Goal: Task Accomplishment & Management: Manage account settings

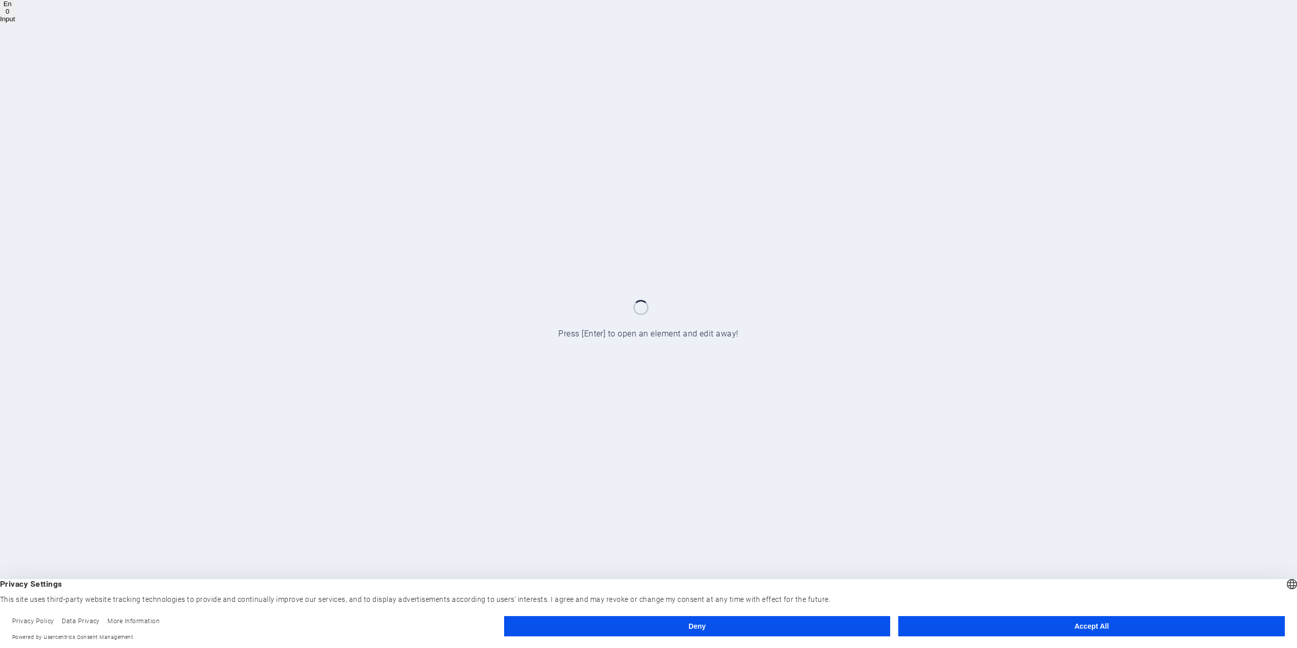
click at [1166, 629] on button "Accept All" at bounding box center [1091, 626] width 387 height 20
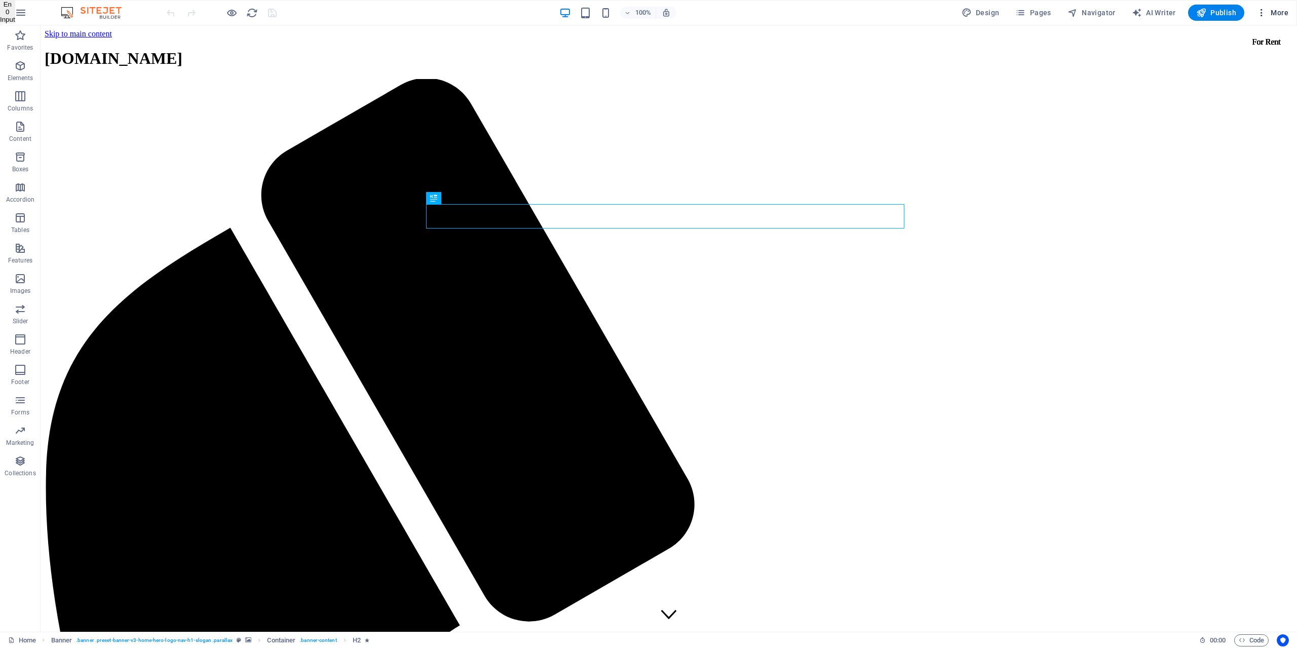
click at [1268, 10] on span "More" at bounding box center [1272, 13] width 32 height 10
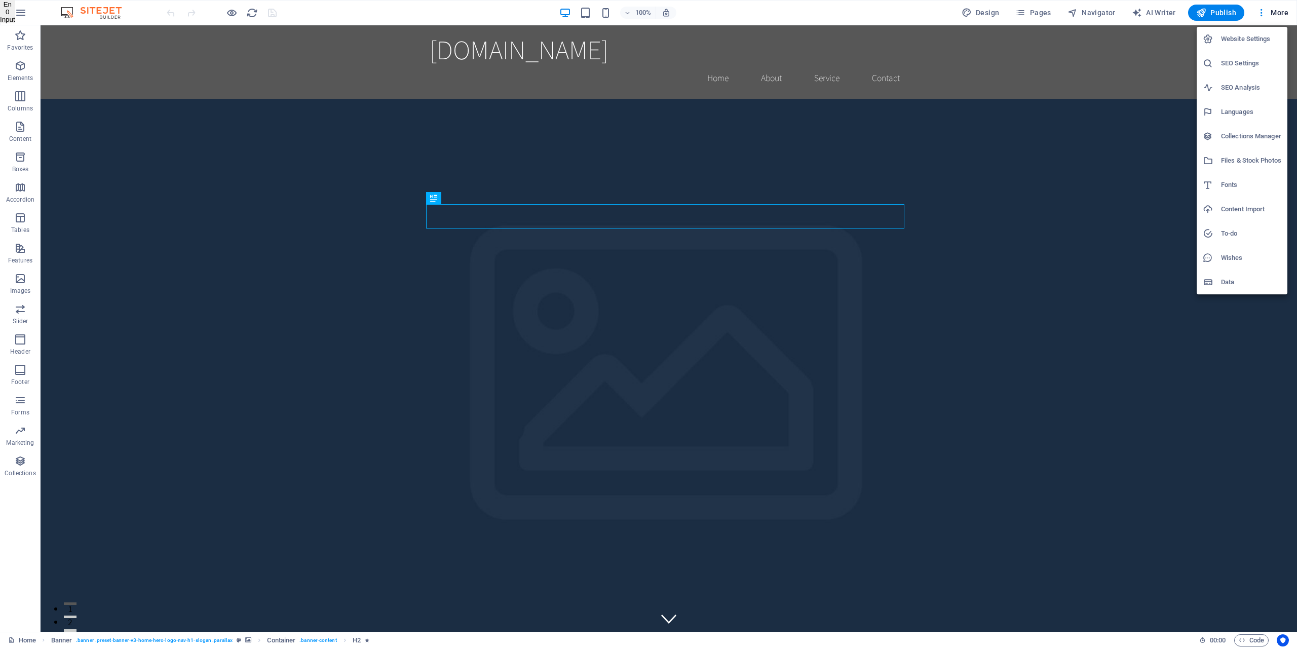
click at [1249, 37] on h6 "Website Settings" at bounding box center [1251, 39] width 60 height 12
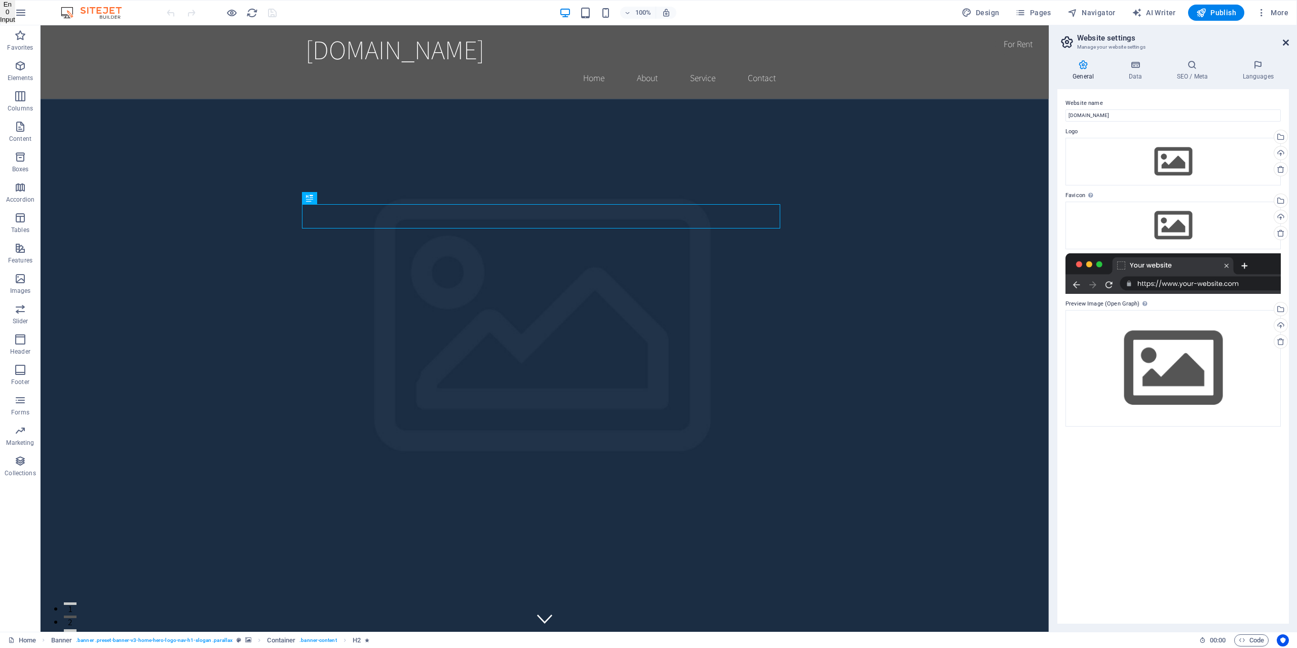
click at [1285, 39] on icon at bounding box center [1286, 43] width 6 height 8
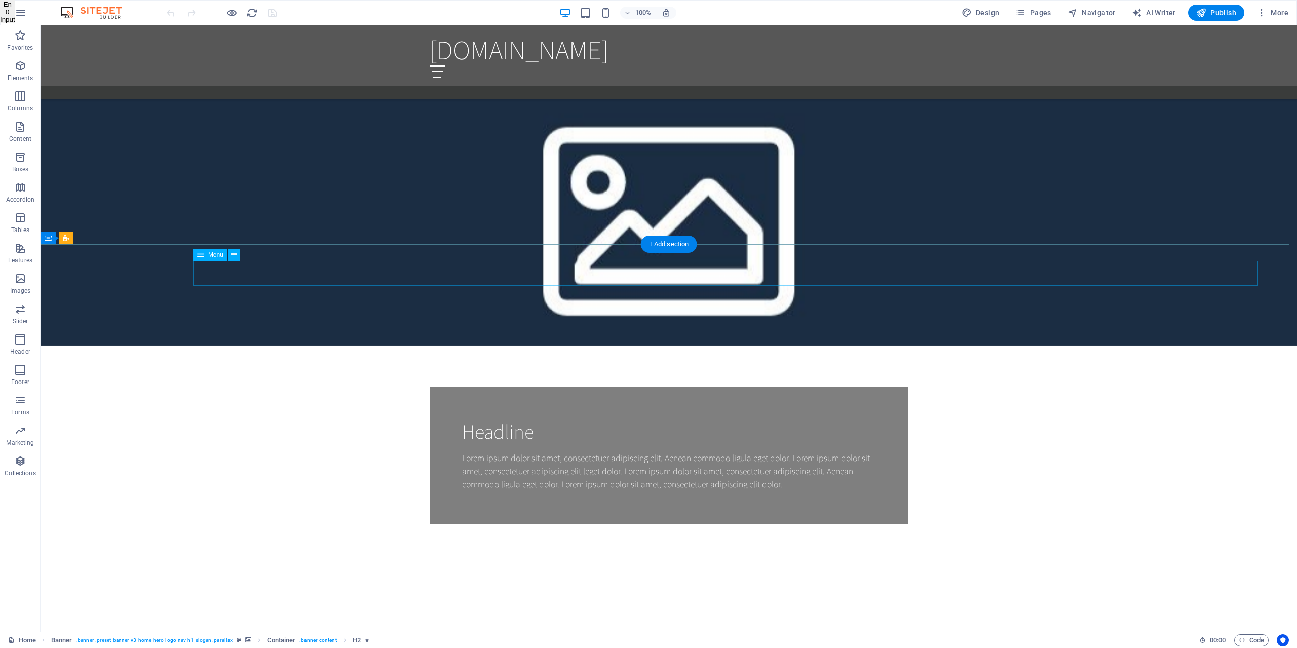
scroll to position [963, 0]
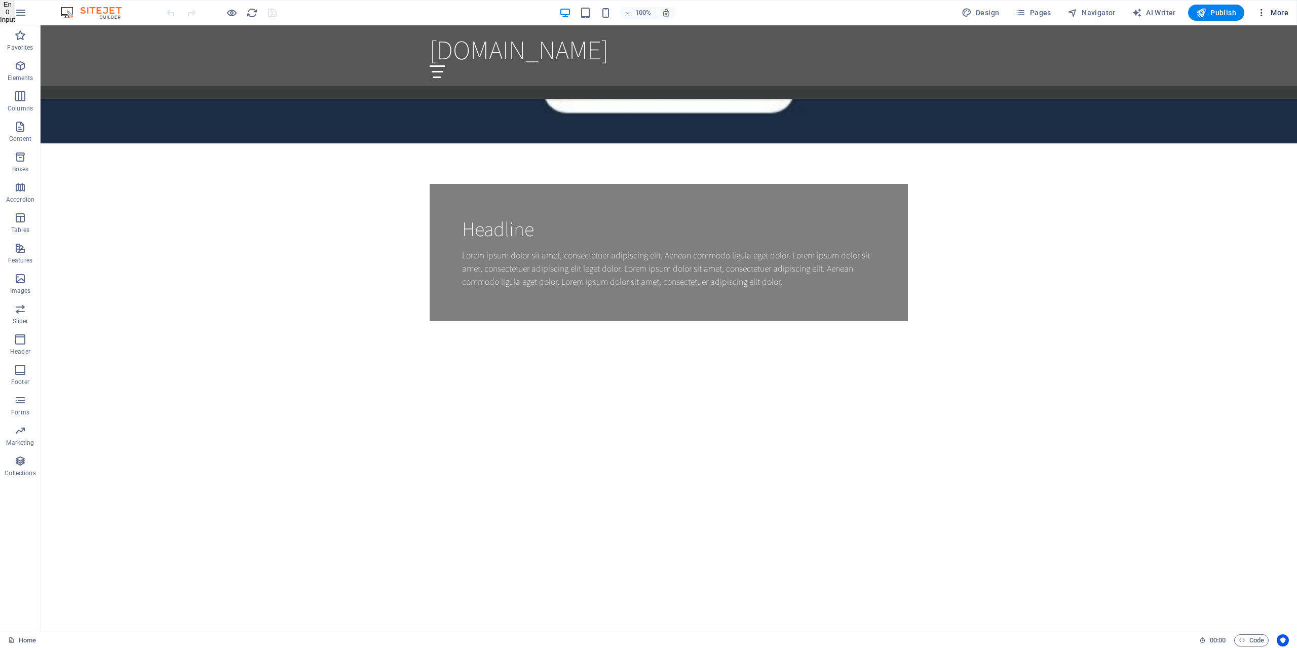
click at [1262, 11] on icon "button" at bounding box center [1261, 13] width 10 height 10
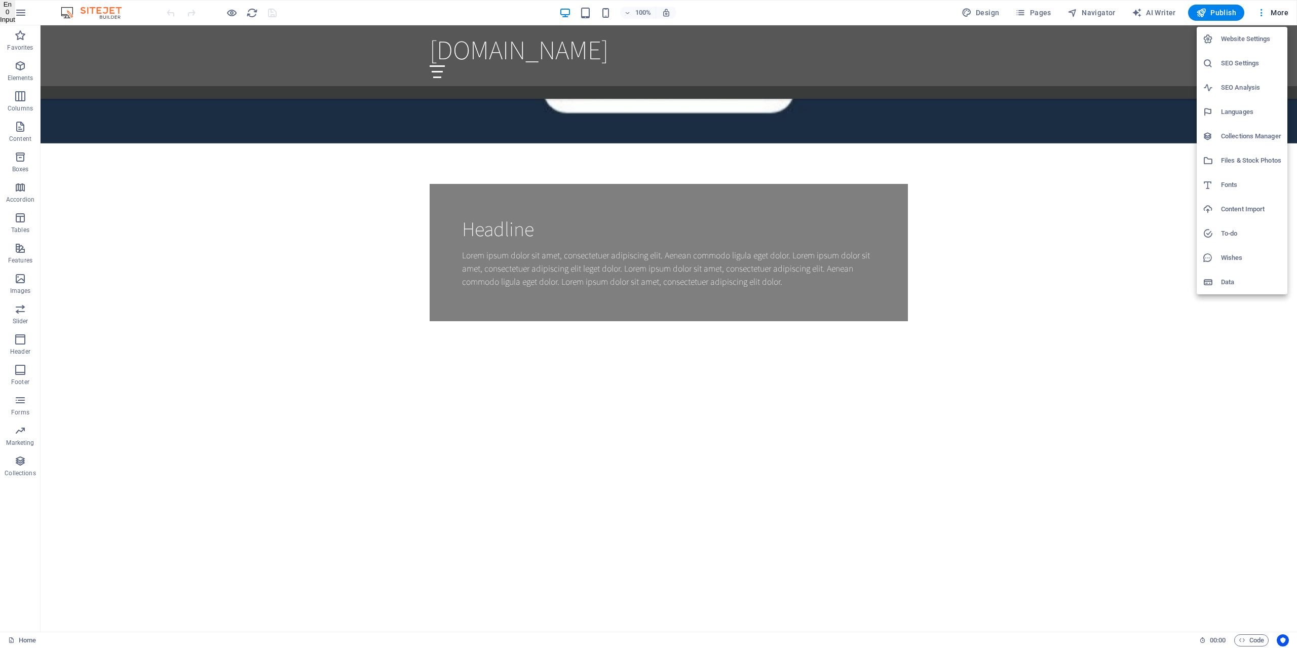
click at [1261, 458] on div at bounding box center [648, 324] width 1297 height 648
